Goal: Task Accomplishment & Management: Use online tool/utility

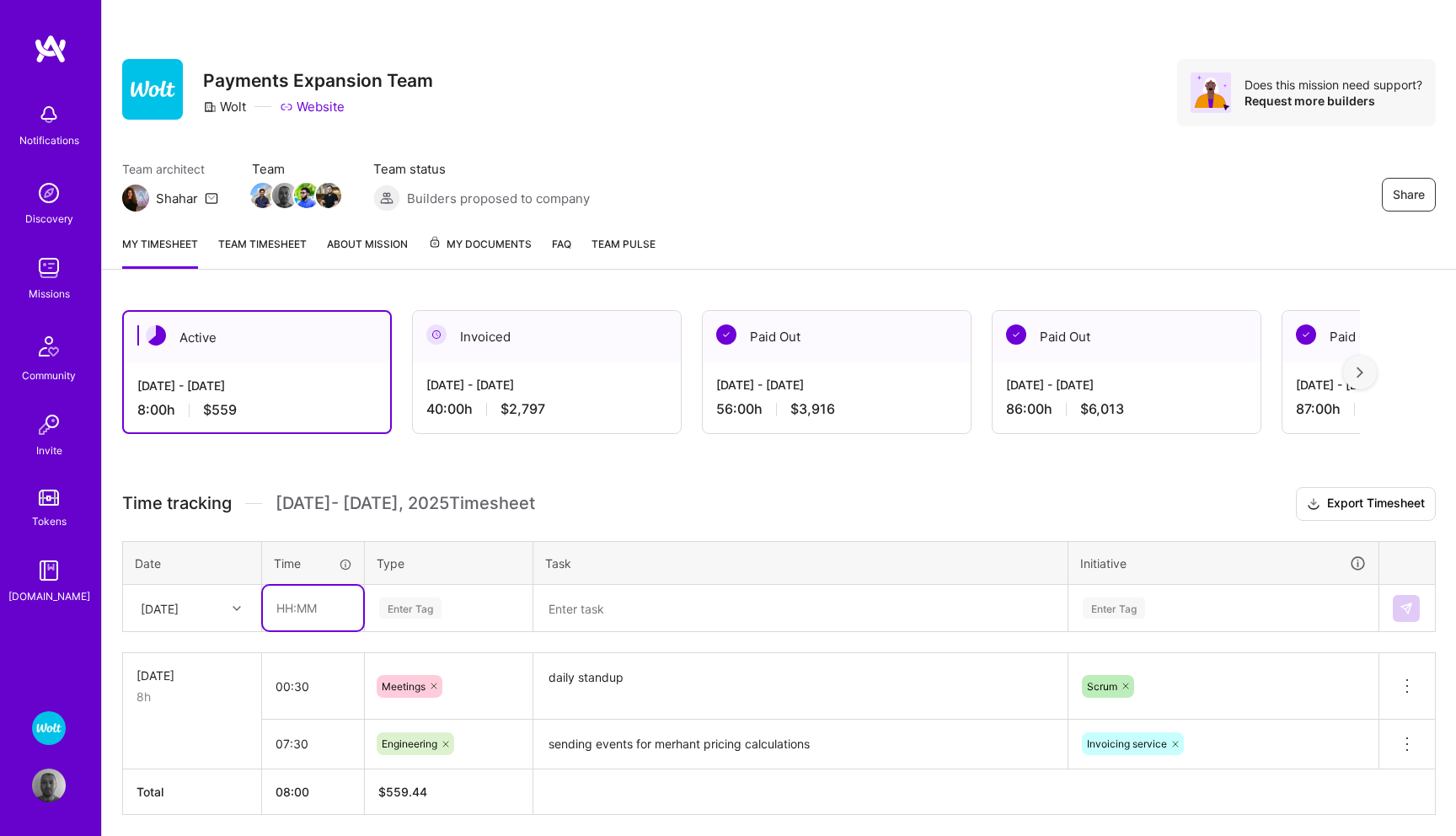
click at [298, 599] on input "text" at bounding box center [313, 607] width 100 height 45
type input "02:00"
click at [399, 607] on div "Enter Tag" at bounding box center [448, 608] width 166 height 44
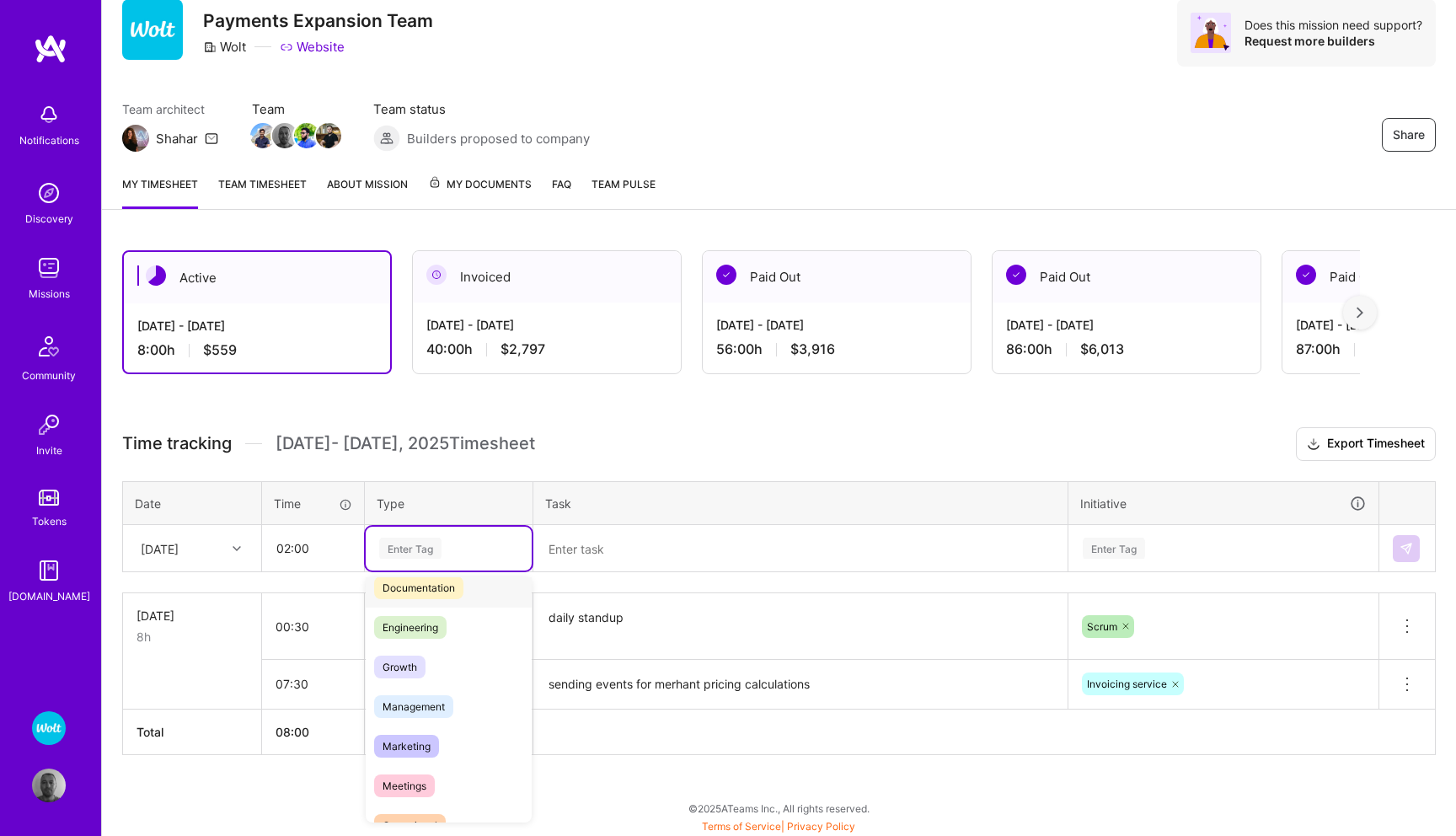
scroll to position [98, 0]
click at [413, 777] on span "Meetings" at bounding box center [404, 783] width 61 height 23
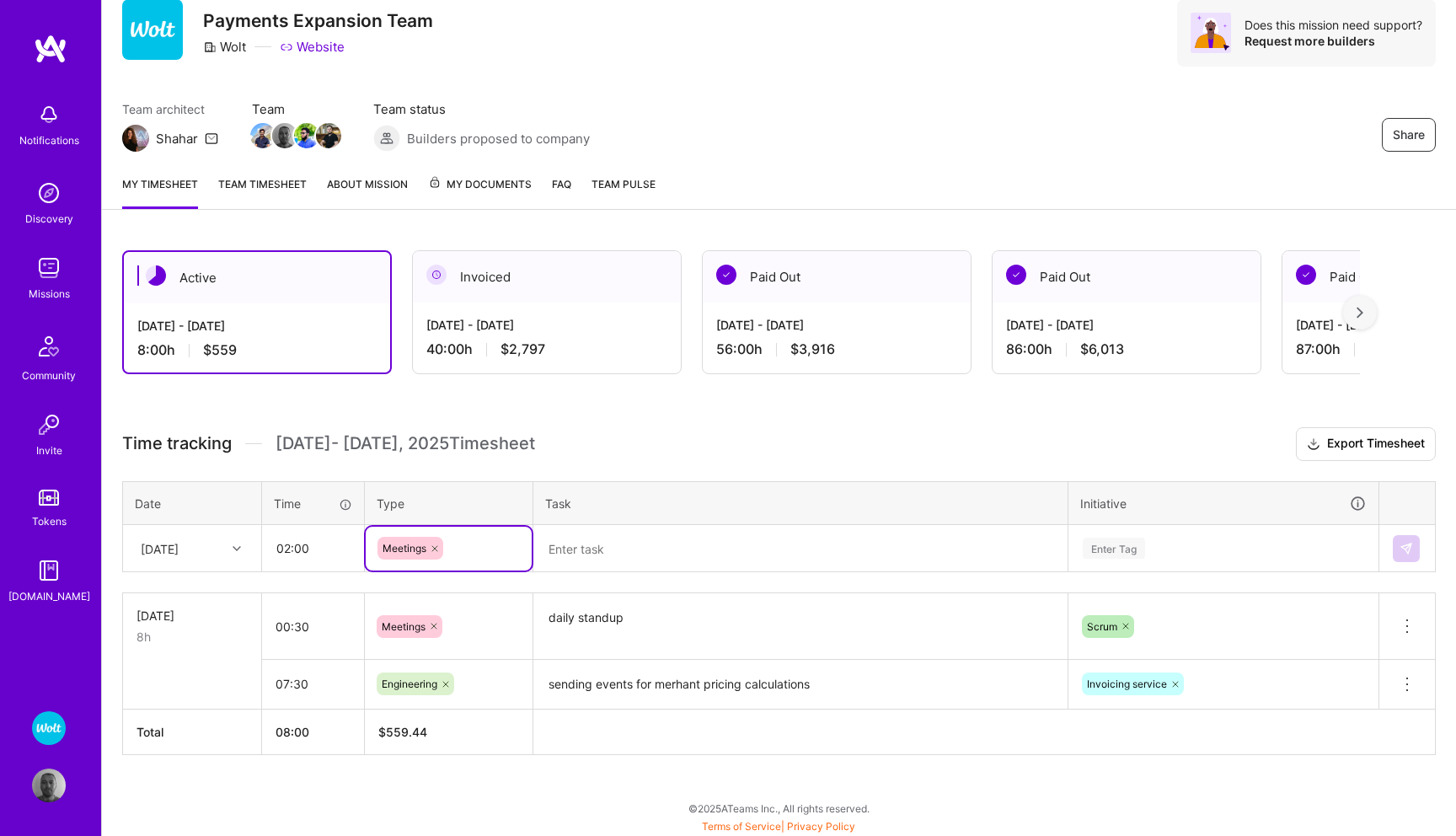
click at [618, 545] on textarea at bounding box center [801, 549] width 531 height 44
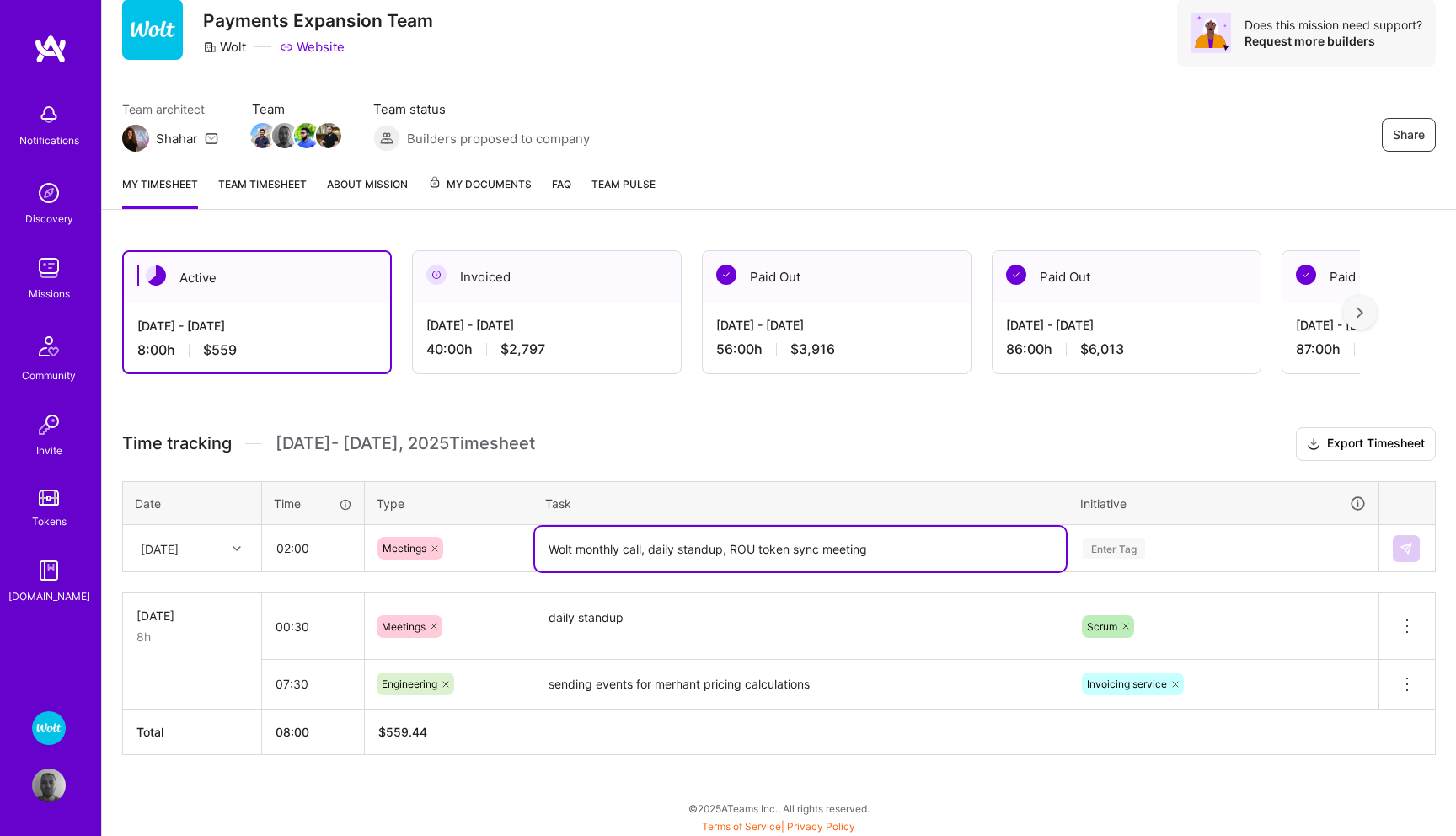
type textarea "Wolt monthly call, daily standup, ROU token sync meeting"
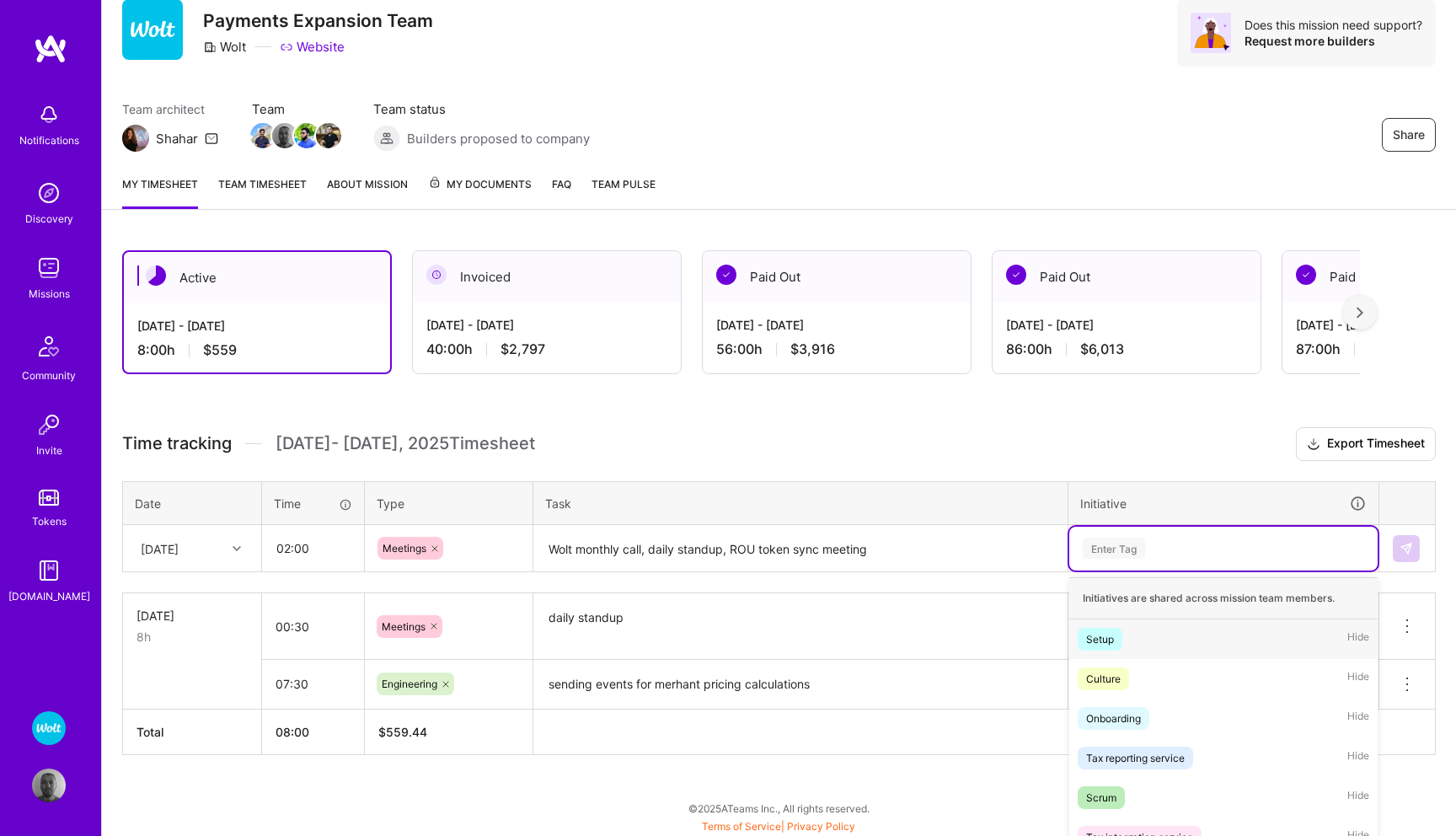
scroll to position [146, 0]
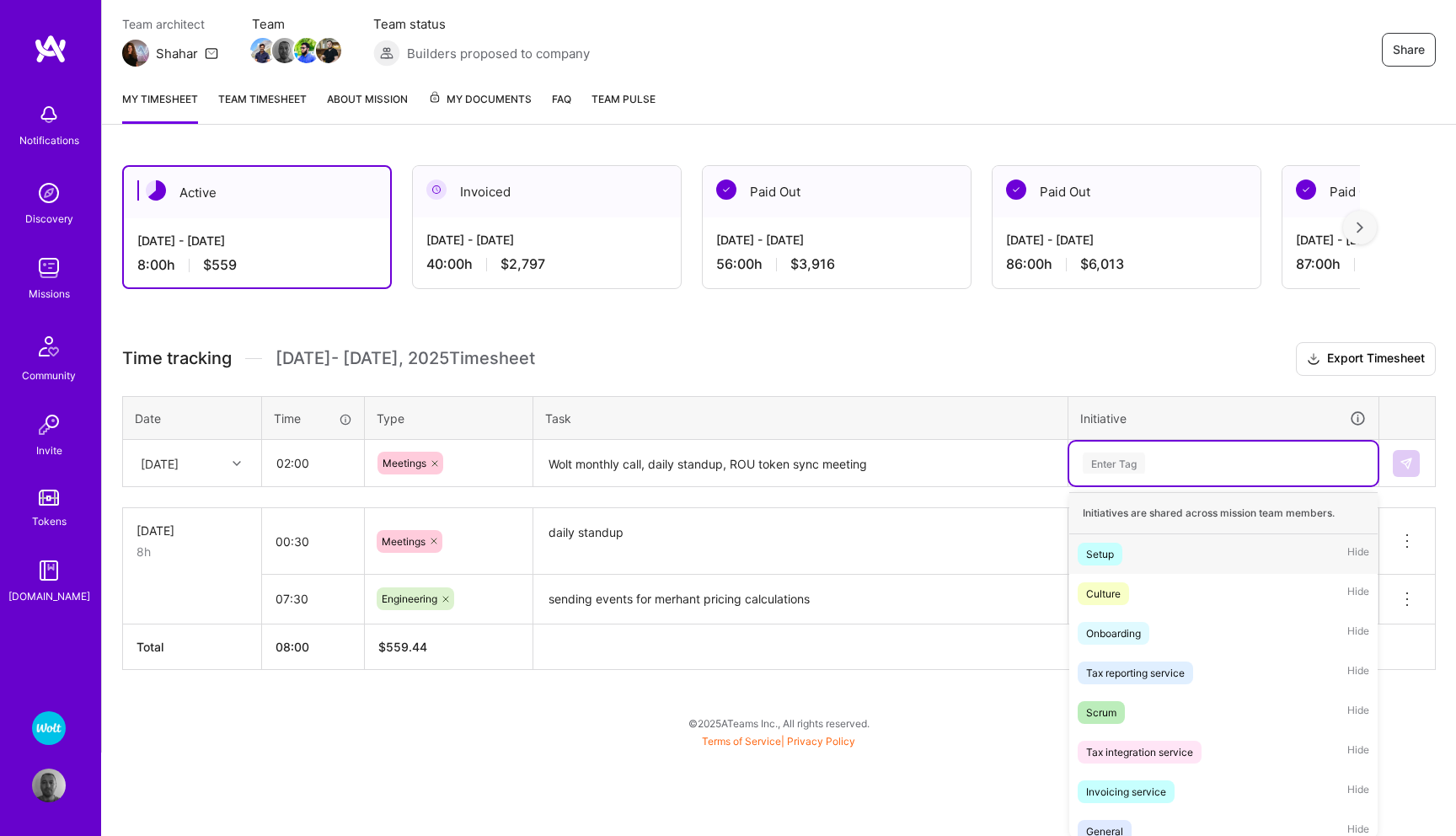
click at [1114, 485] on div "option Setup focused, 1 of 51. 51 results available. Use Up and Down to choose …" at bounding box center [1223, 463] width 309 height 44
click at [1096, 705] on div "Scrum" at bounding box center [1101, 711] width 31 height 18
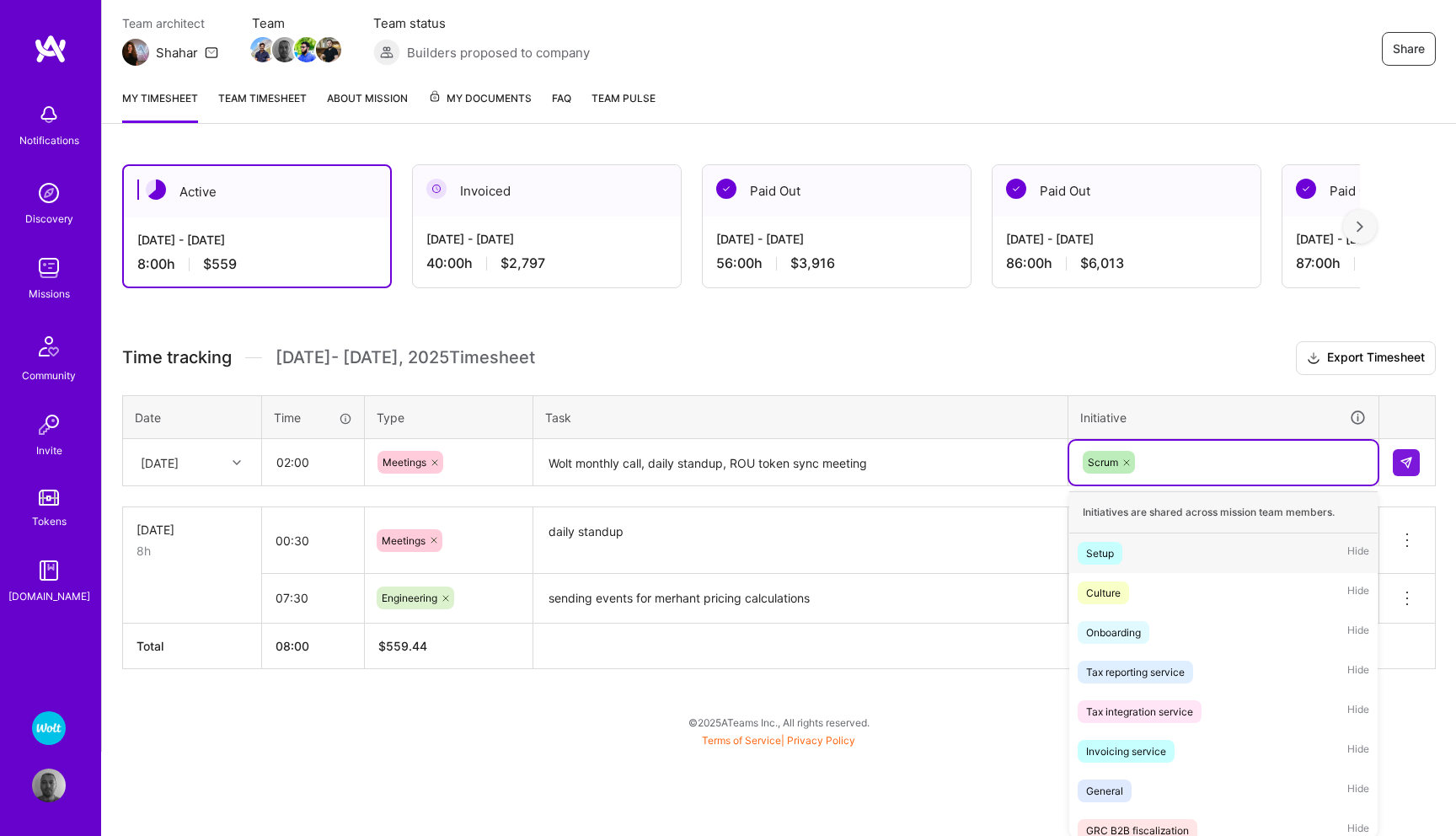
click at [1167, 484] on div "option Scrum, selected. option Setup focused, 1 of 51. 50 results available. Us…" at bounding box center [1223, 462] width 309 height 44
click at [1126, 594] on span "Culture" at bounding box center [1103, 592] width 51 height 23
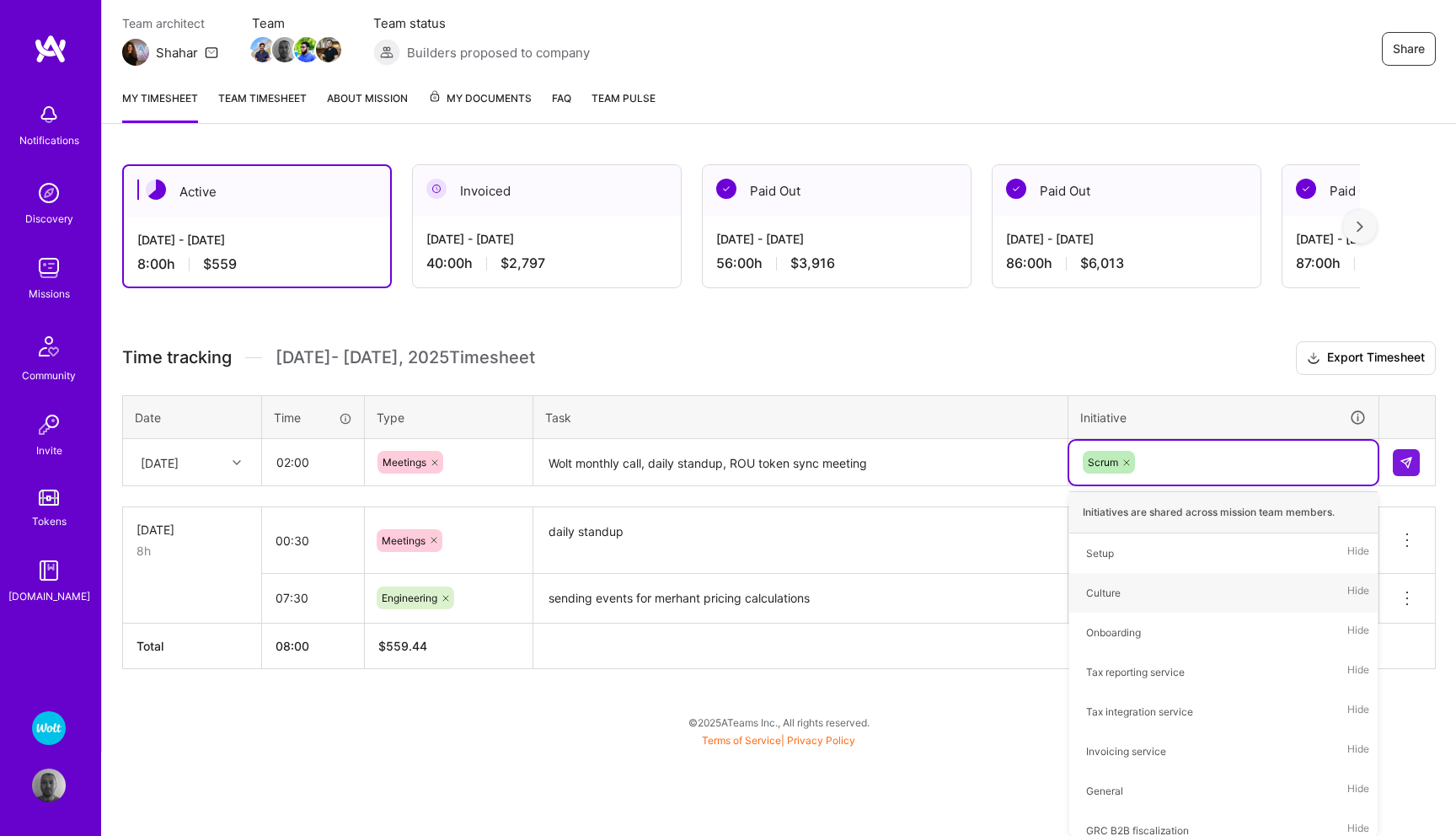
scroll to position [61, 0]
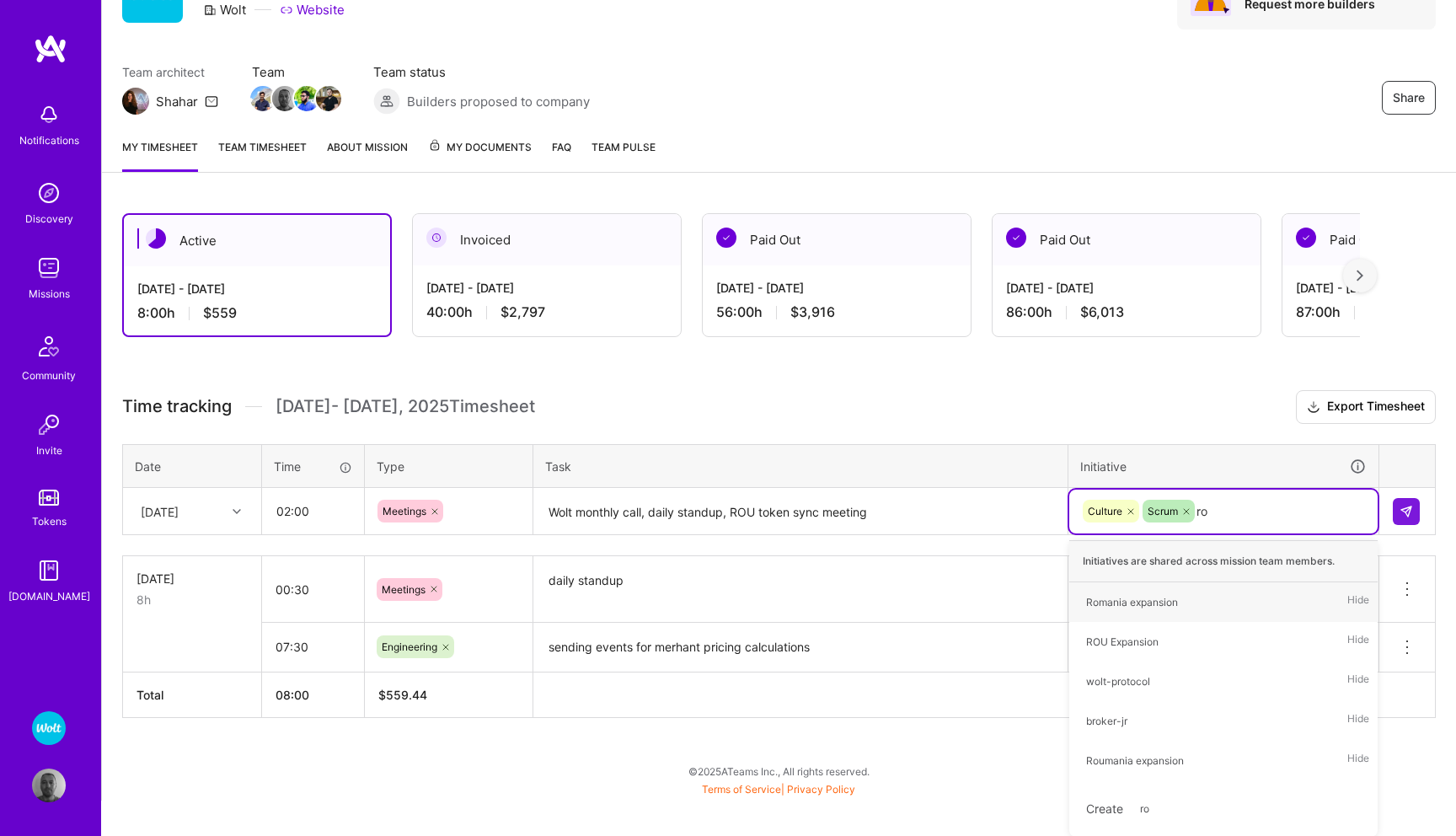
type input "rou"
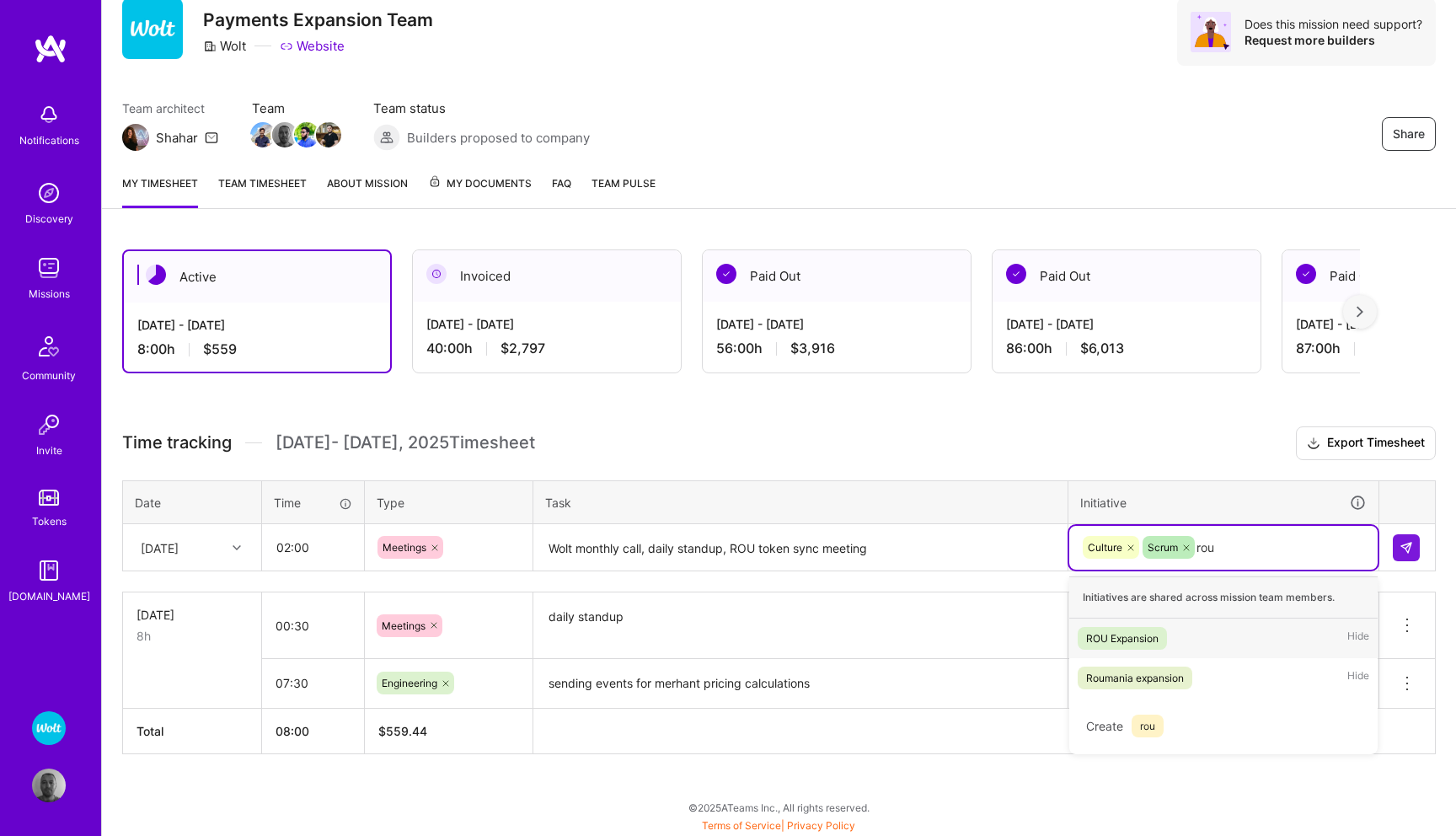
click at [1154, 639] on div "ROU Expansion" at bounding box center [1122, 638] width 72 height 18
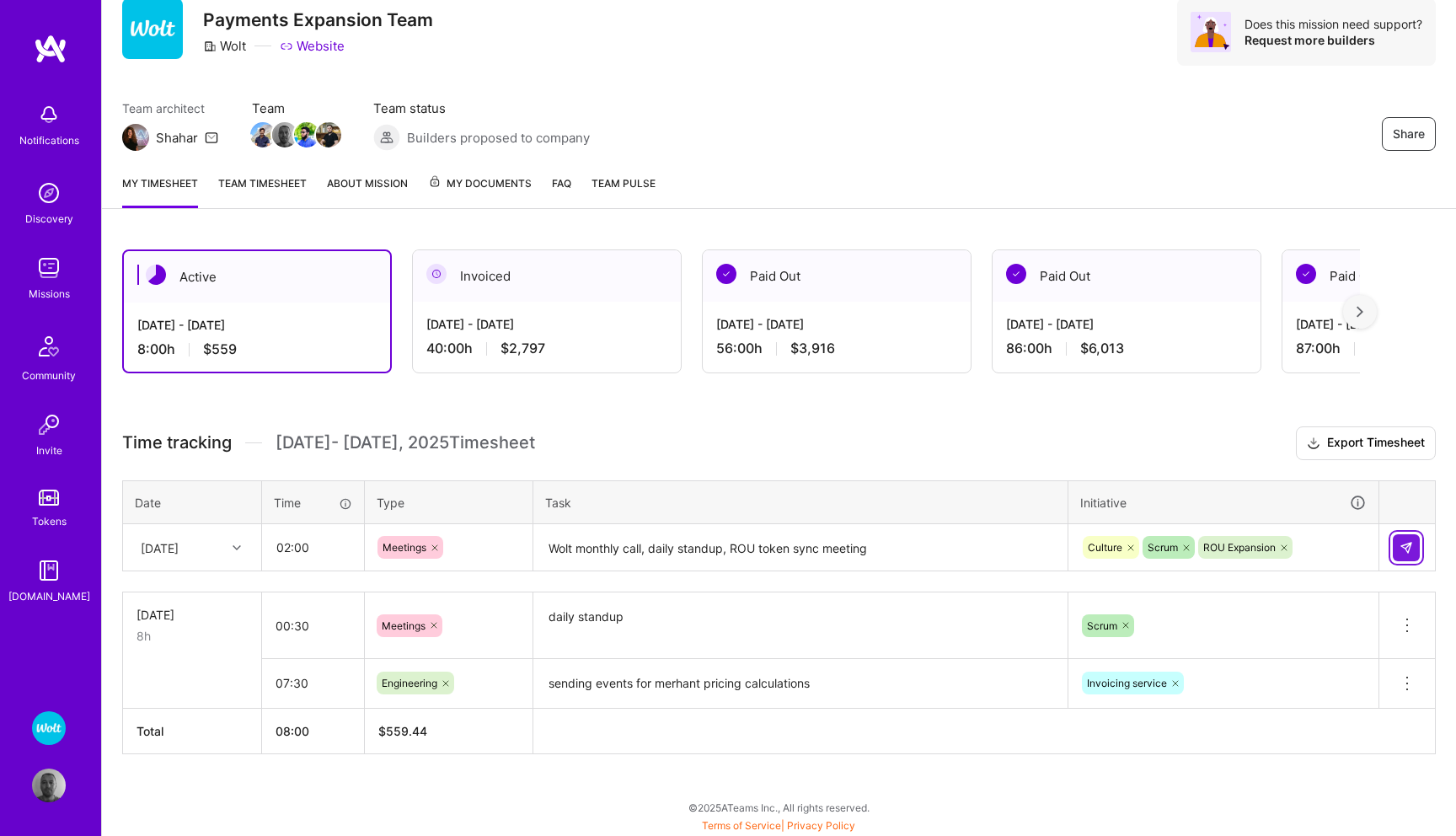
click at [1406, 555] on button at bounding box center [1406, 548] width 27 height 27
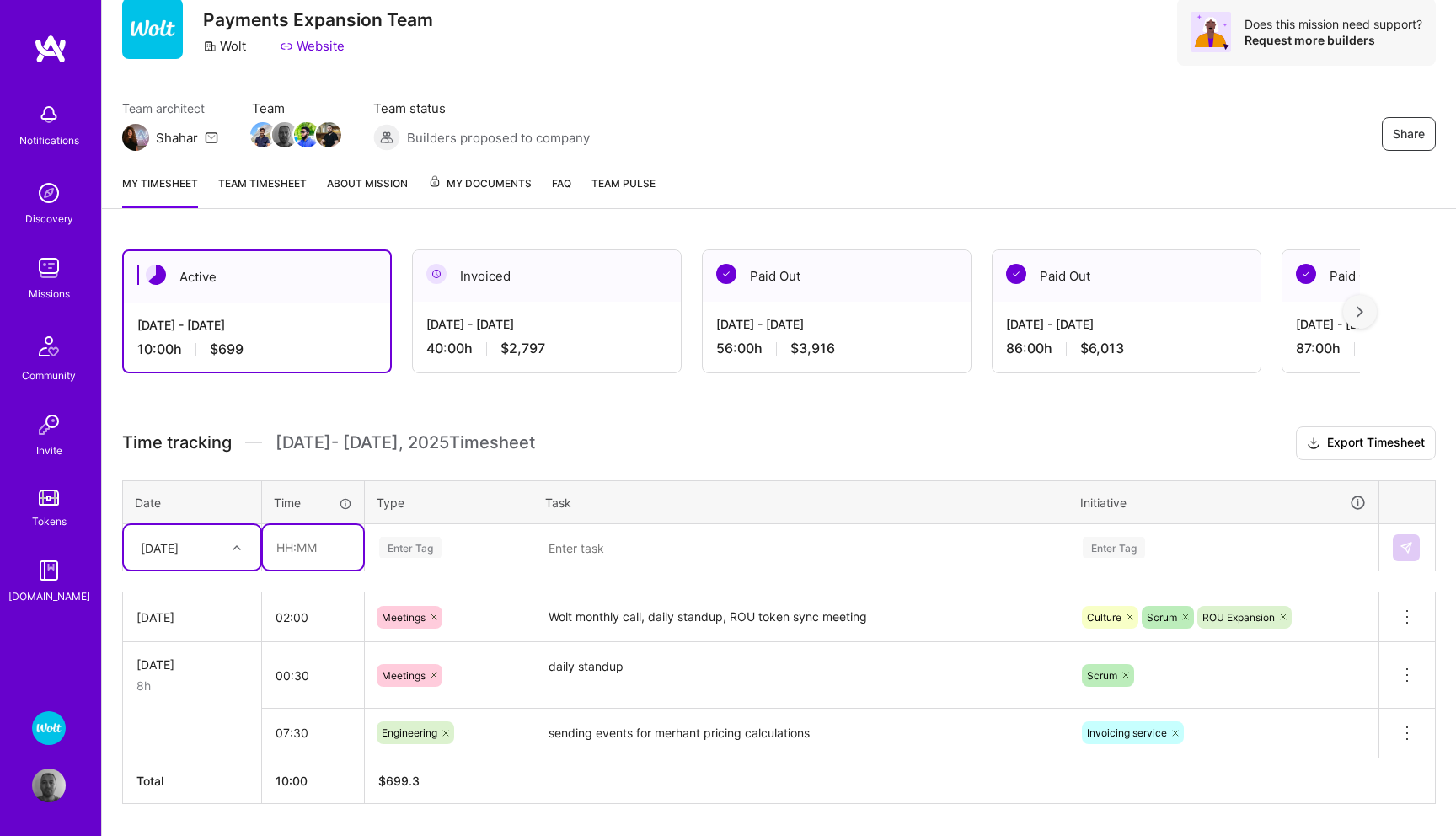
click at [304, 552] on input "text" at bounding box center [313, 547] width 100 height 45
type input "06:00"
click at [402, 543] on div "Enter Tag" at bounding box center [410, 548] width 62 height 26
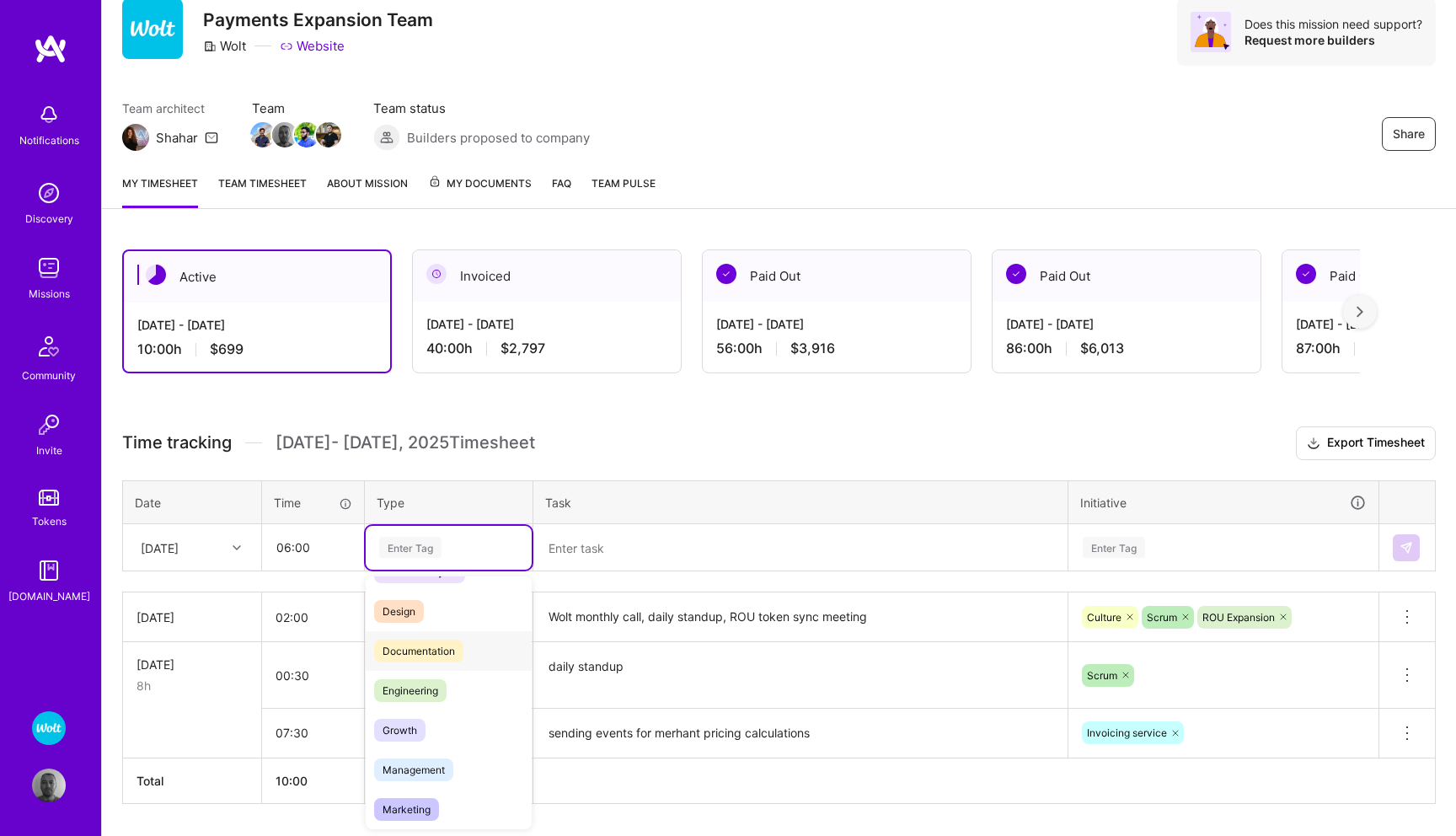
scroll to position [32, 0]
click at [419, 691] on span "Engineering" at bounding box center [411, 690] width 72 height 23
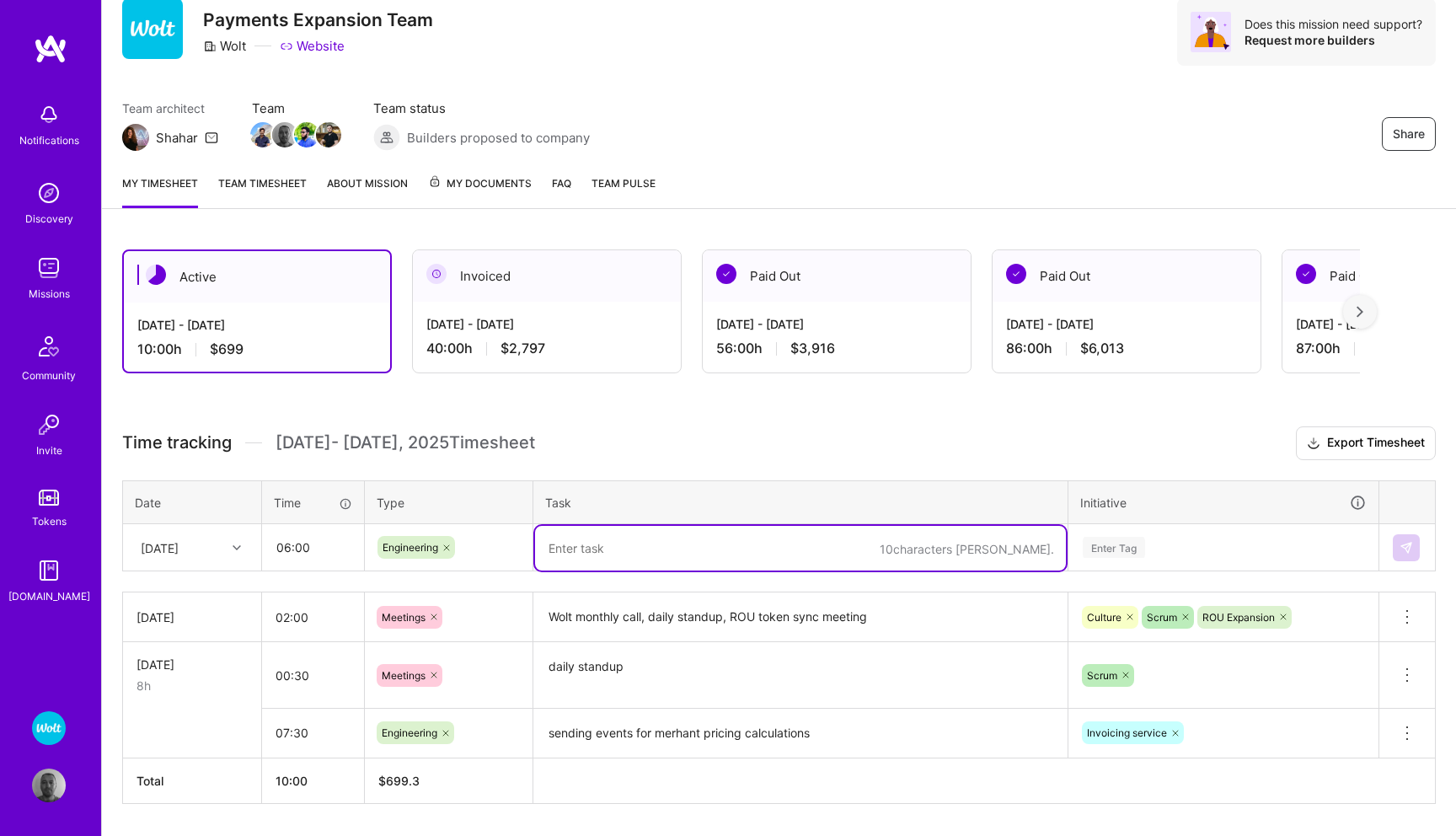
click at [594, 550] on textarea at bounding box center [801, 548] width 531 height 45
type textarea "send event on revenue calculation retry"
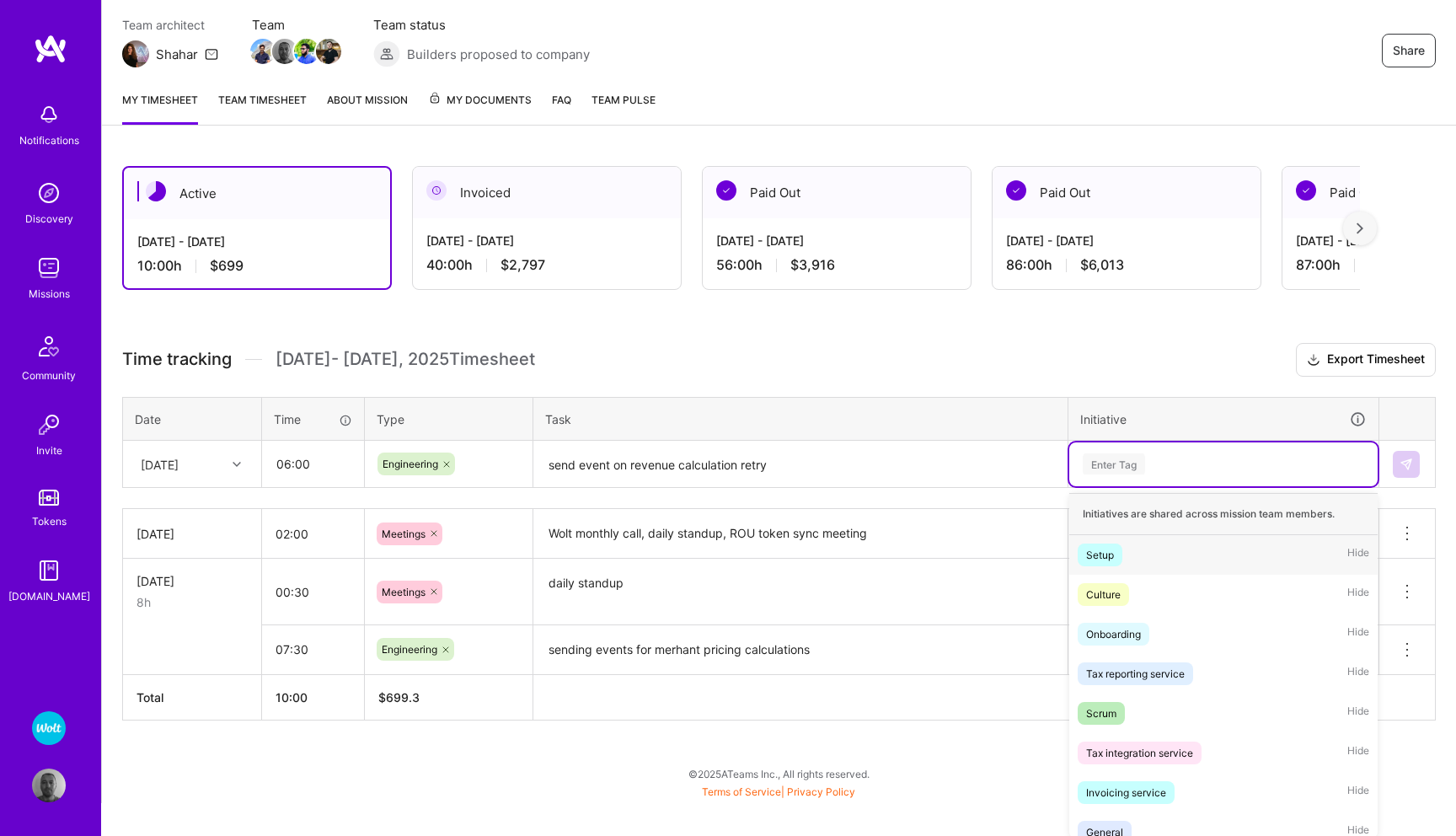
click at [1095, 486] on div "option ROU Expansion, selected. option Setup focused, 1 of 51. 51 results avail…" at bounding box center [1223, 464] width 309 height 44
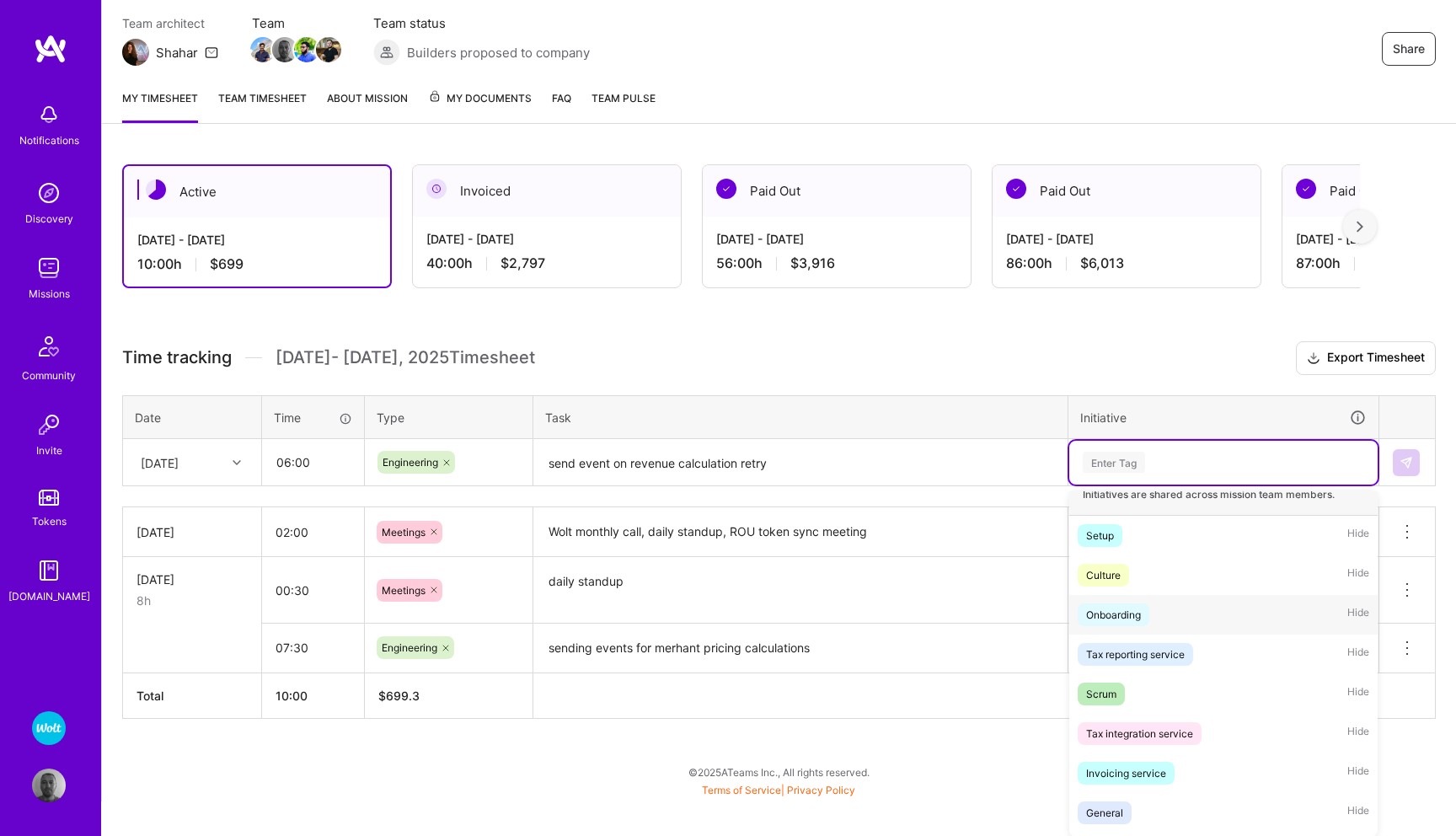
scroll to position [19, 0]
click at [1139, 767] on div "Invoicing service" at bounding box center [1125, 771] width 80 height 18
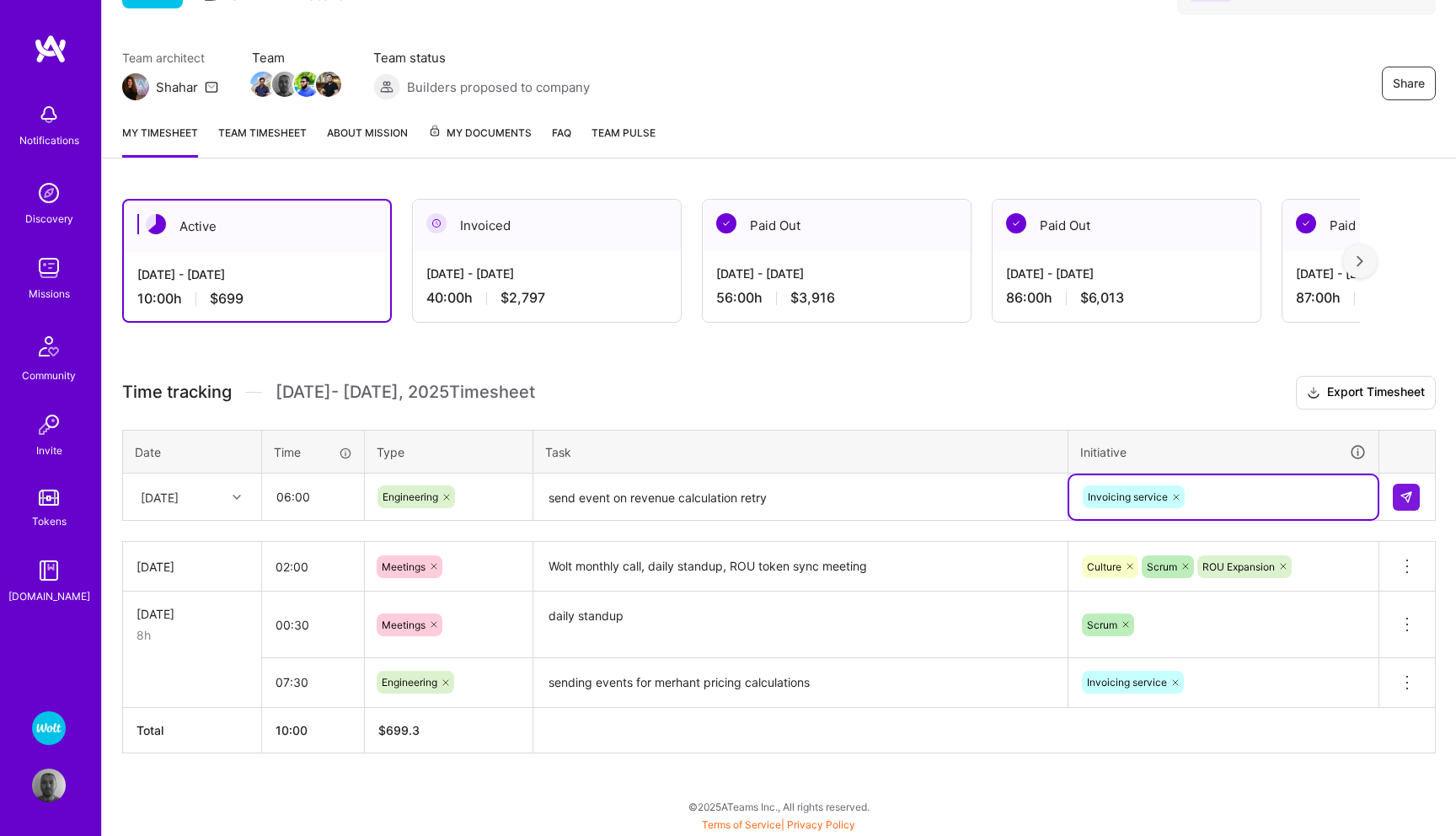
scroll to position [111, 0]
click at [1401, 491] on img at bounding box center [1406, 498] width 13 height 13
